Goal: Find specific page/section: Find specific page/section

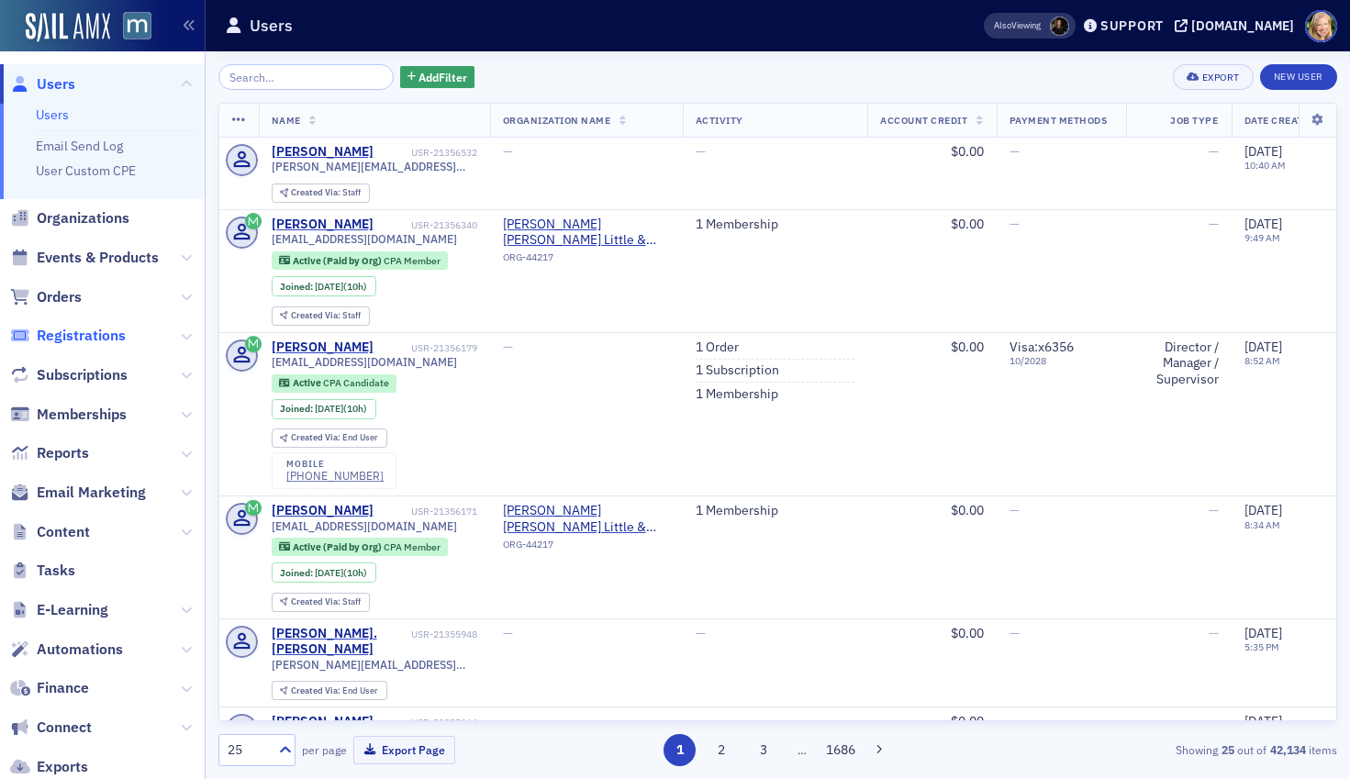
click at [84, 337] on span "Registrations" at bounding box center [81, 336] width 89 height 20
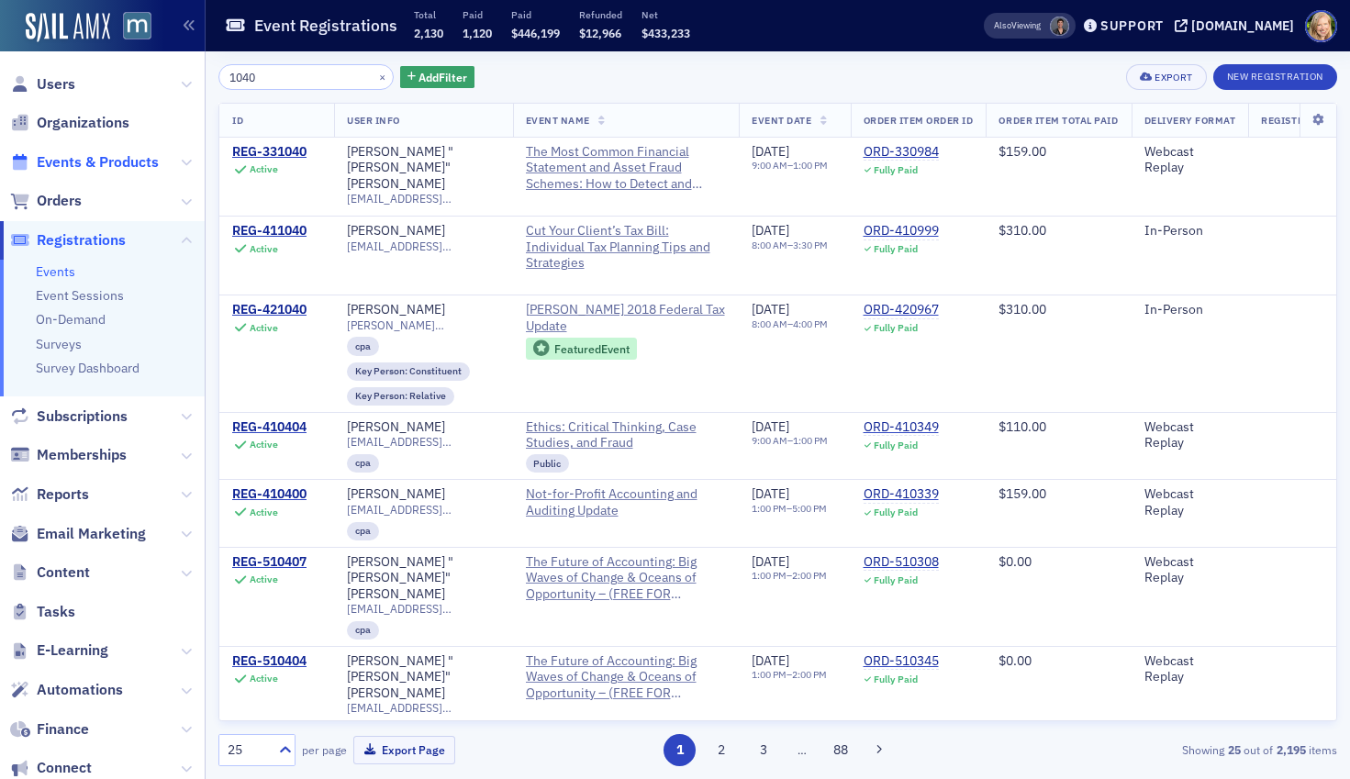
type input "1040"
click at [57, 162] on span "Events & Products" at bounding box center [98, 162] width 122 height 20
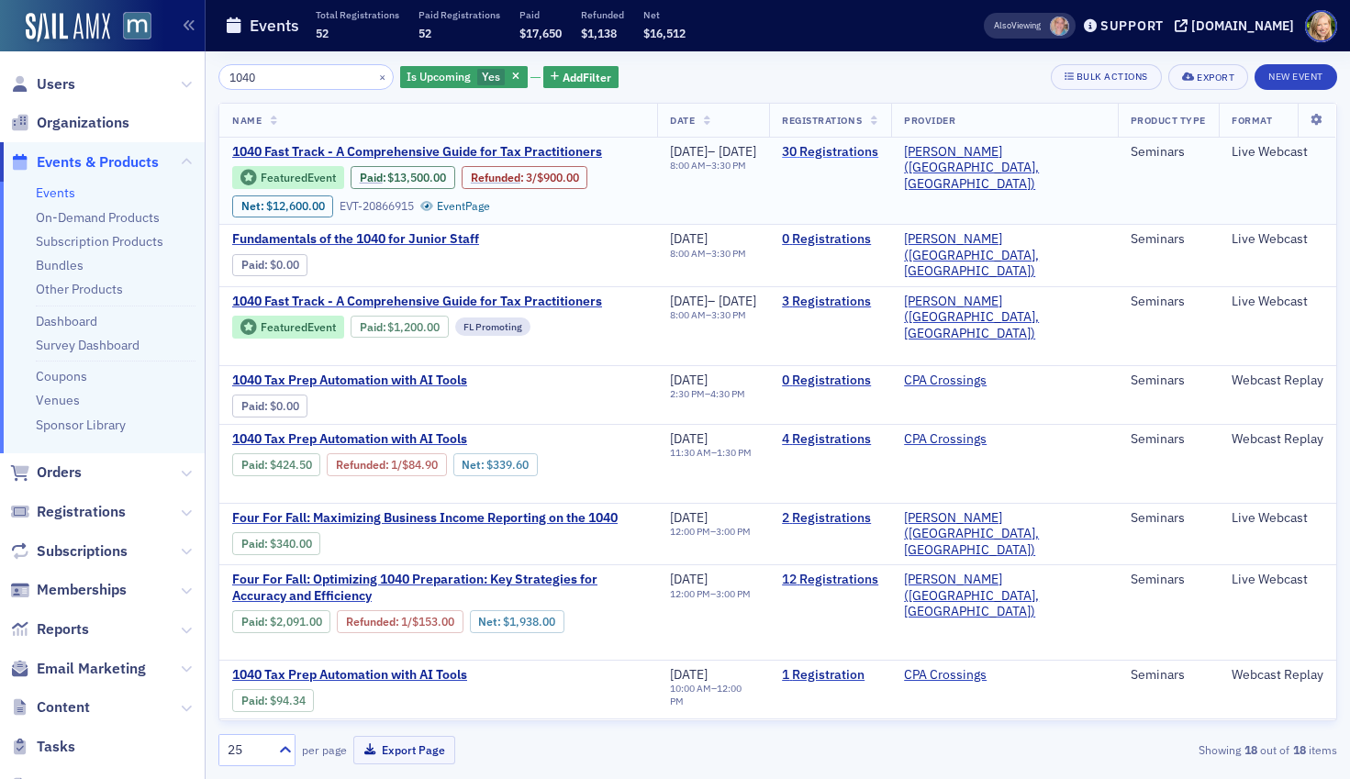
type input "1040"
click at [879, 151] on link "30 Registrations" at bounding box center [830, 152] width 96 height 17
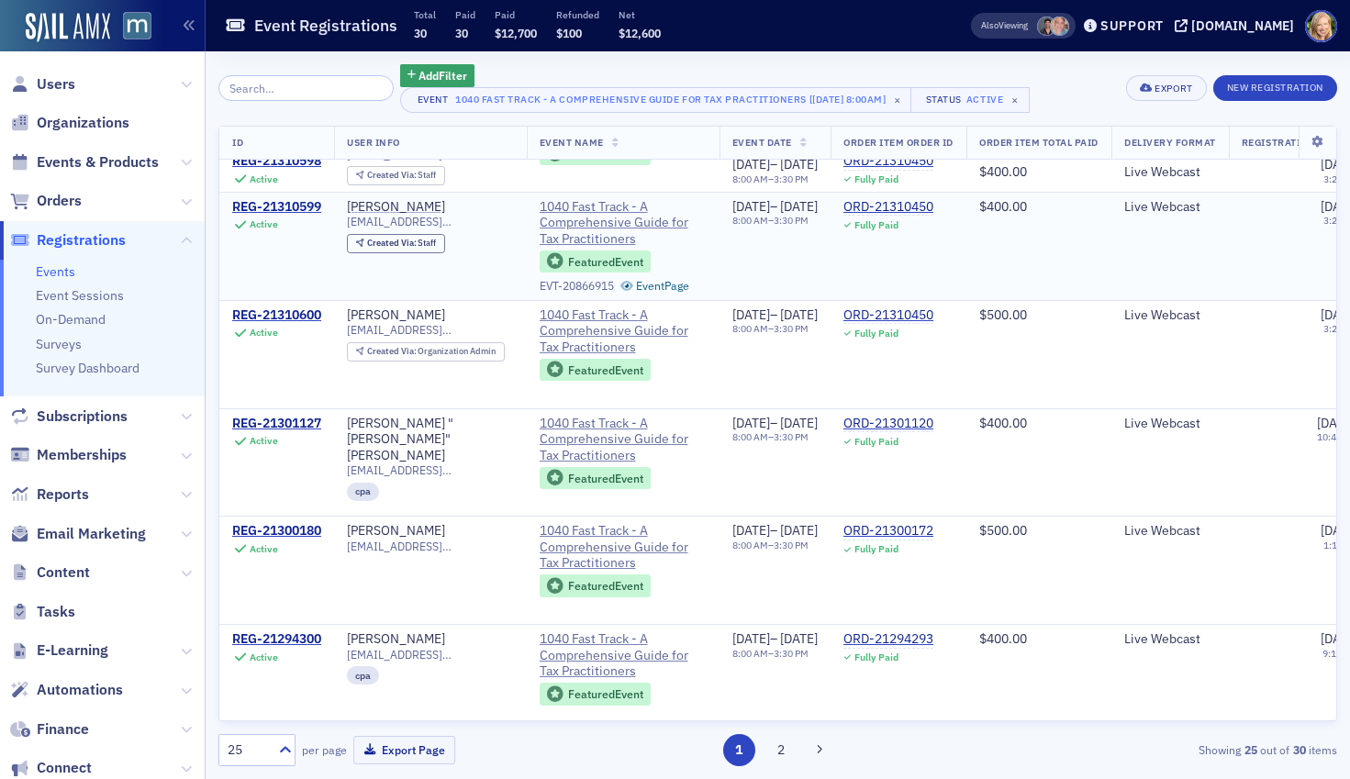
scroll to position [2142, 0]
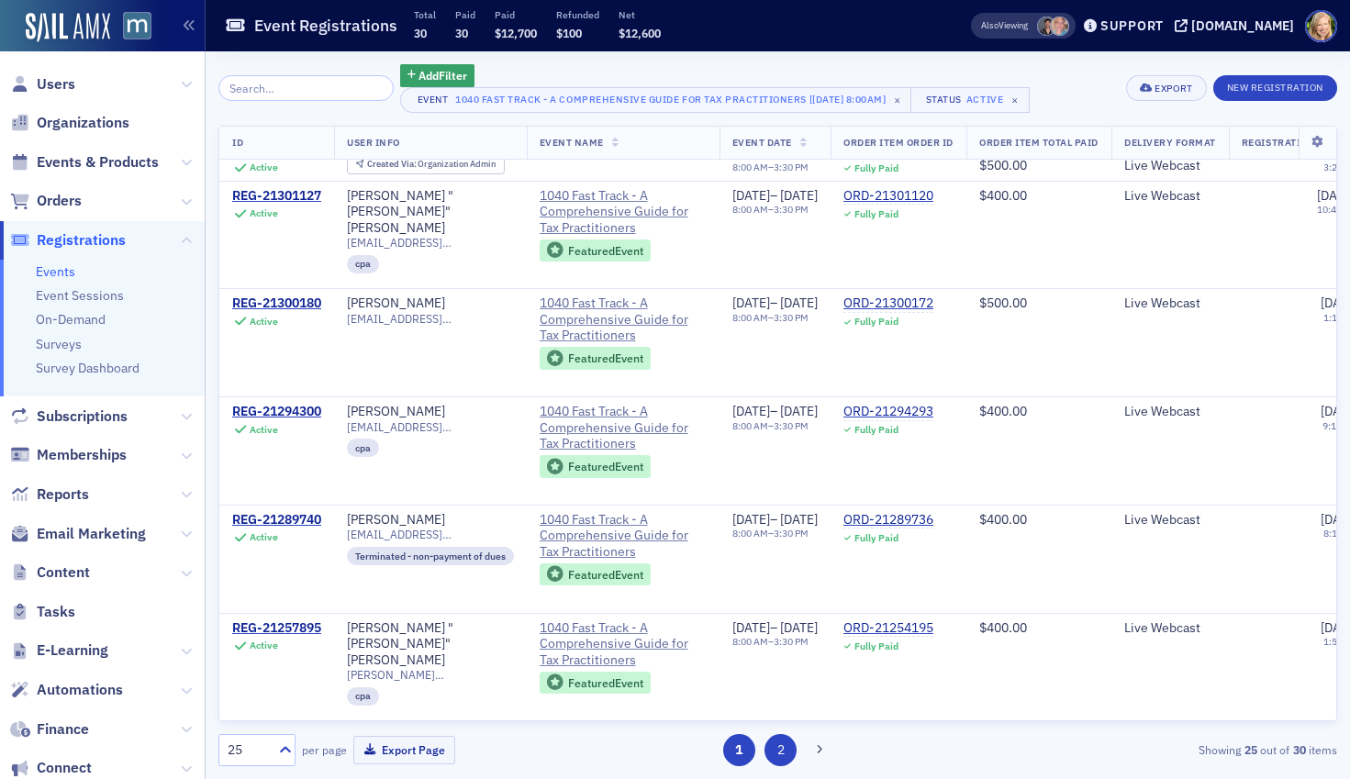
click at [792, 756] on button "2" at bounding box center [781, 750] width 32 height 32
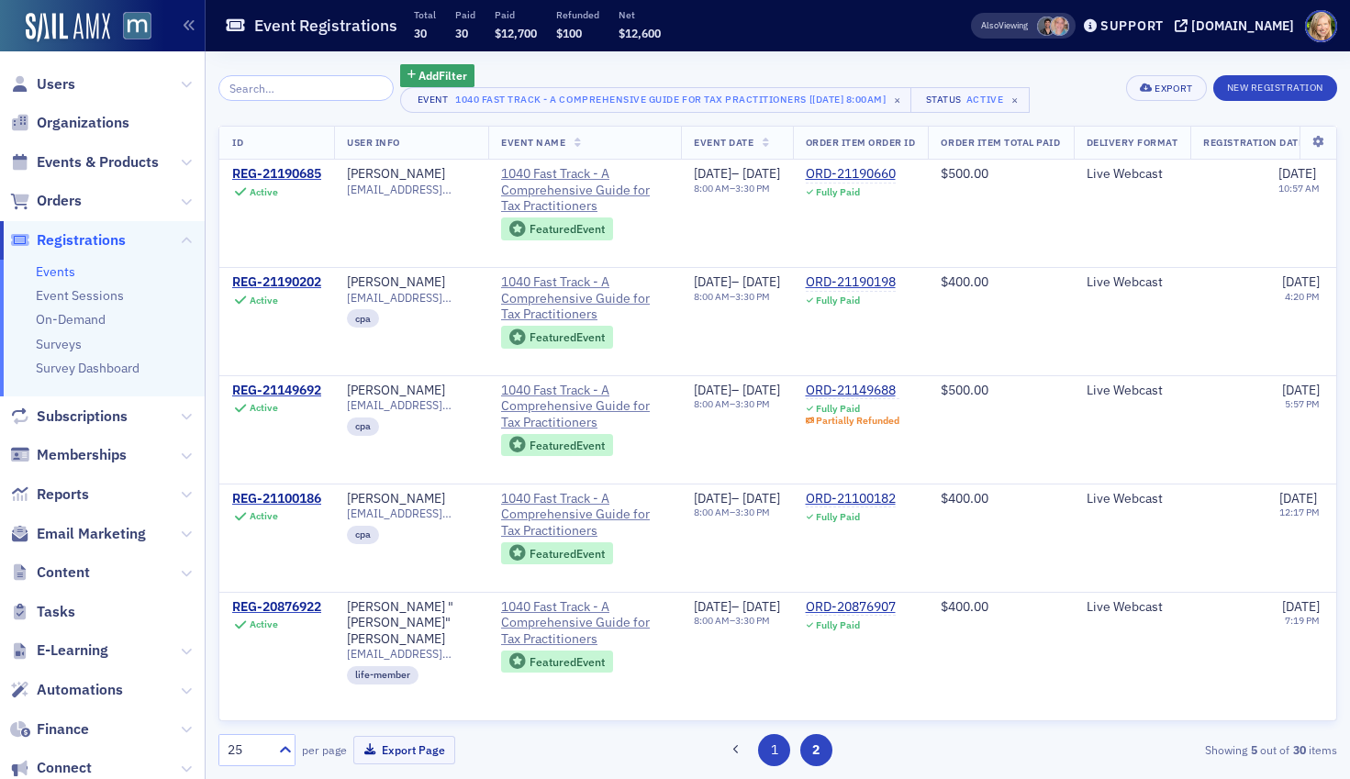
click at [773, 738] on button "1" at bounding box center [774, 750] width 32 height 32
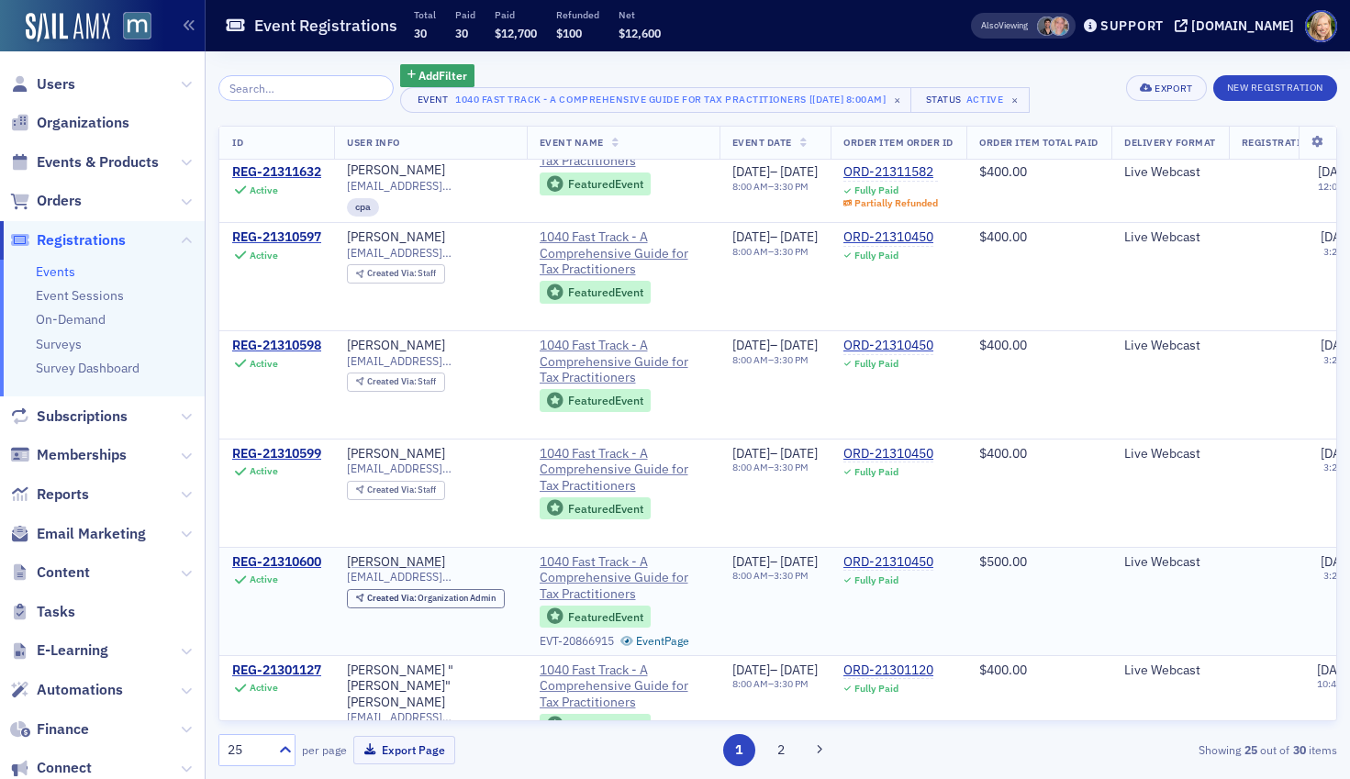
scroll to position [1677, 0]
